Goal: Find specific page/section: Find specific page/section

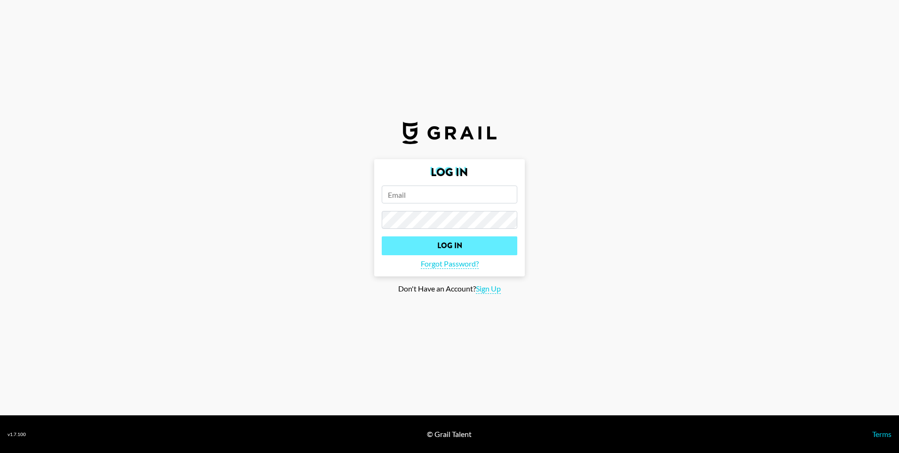
type input "[EMAIL_ADDRESS][DOMAIN_NAME]"
click at [426, 240] on input "Log In" at bounding box center [450, 245] width 136 height 19
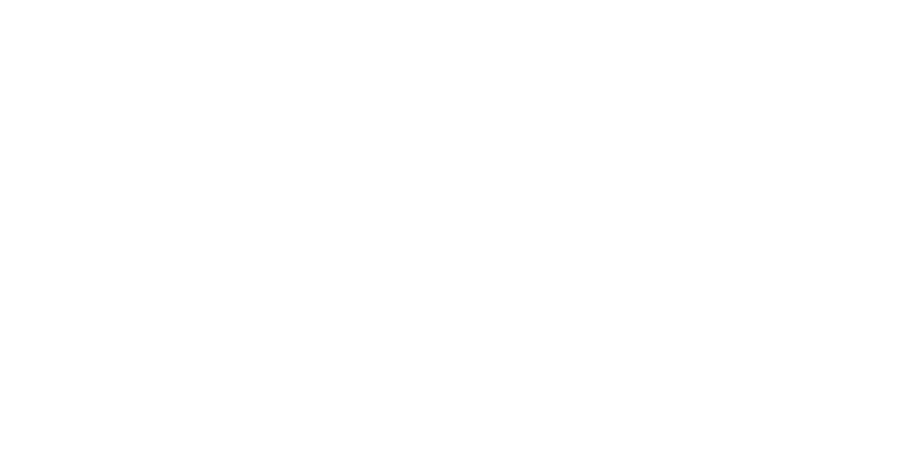
select select "Song"
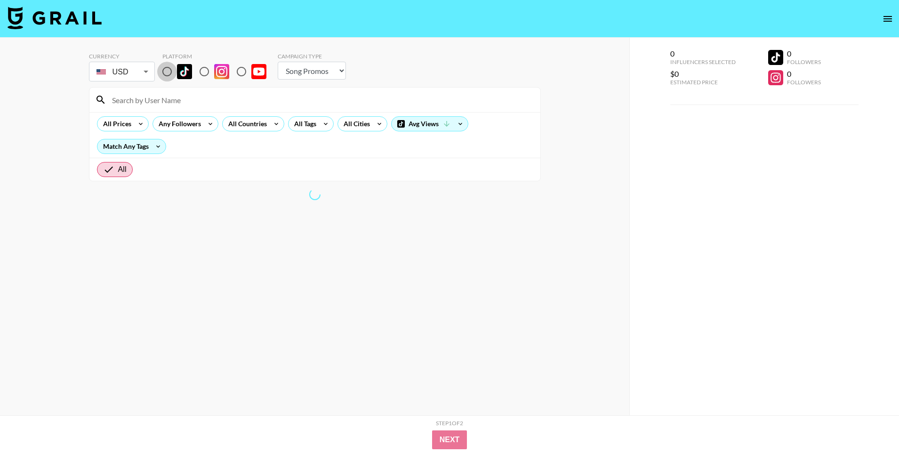
click at [168, 72] on input "radio" at bounding box center [167, 72] width 20 height 20
radio input "true"
click at [152, 114] on div "All Prices Any Followers All Countries All Tags All Cities Avg Views Match Any …" at bounding box center [314, 135] width 451 height 46
click at [147, 101] on input at bounding box center [320, 99] width 428 height 15
paste input "agatheanneg"
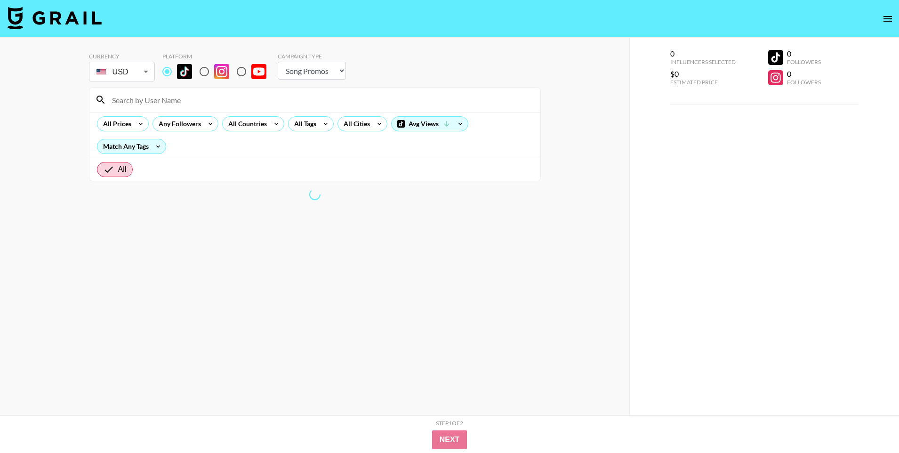
click at [208, 104] on input at bounding box center [320, 99] width 428 height 15
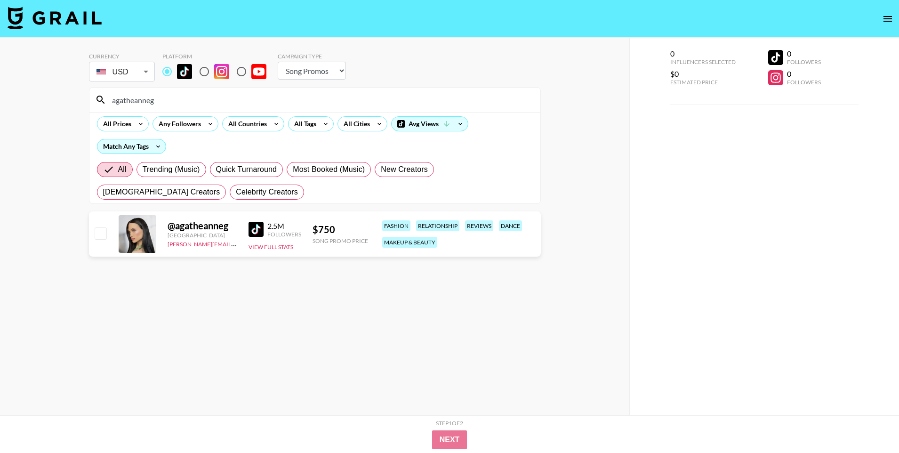
type input "agatheanneg"
